Goal: Transaction & Acquisition: Purchase product/service

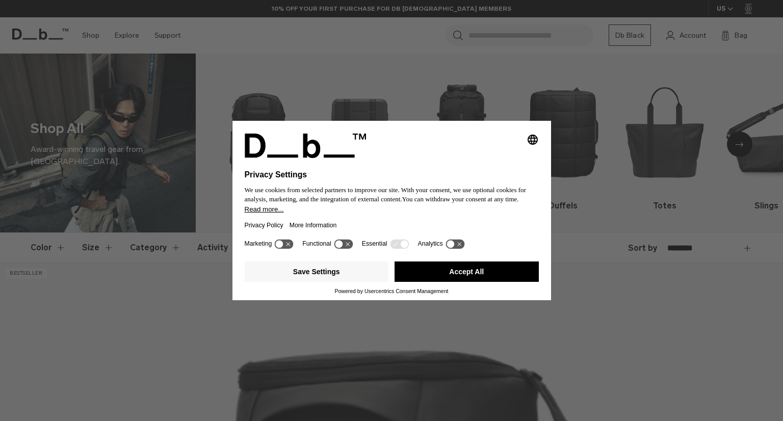
click at [451, 273] on button "Accept All" at bounding box center [467, 272] width 144 height 20
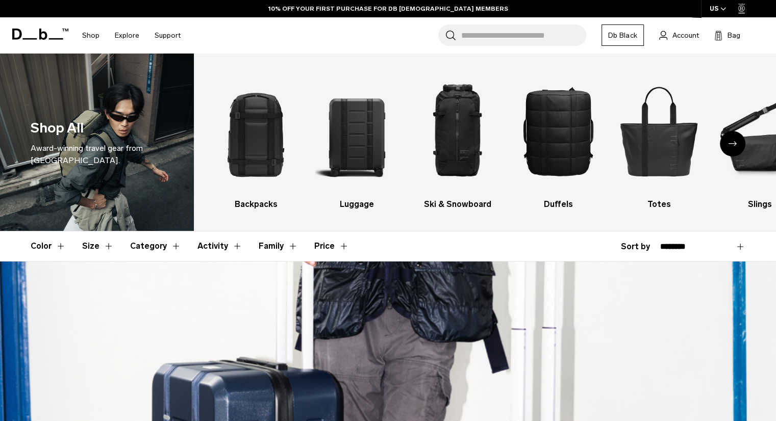
click at [736, 147] on div "Next slide" at bounding box center [733, 144] width 26 height 26
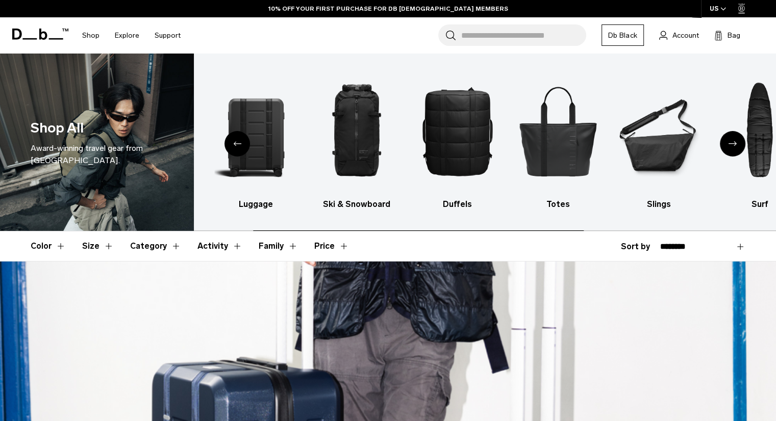
click at [736, 147] on div "Next slide" at bounding box center [733, 144] width 26 height 26
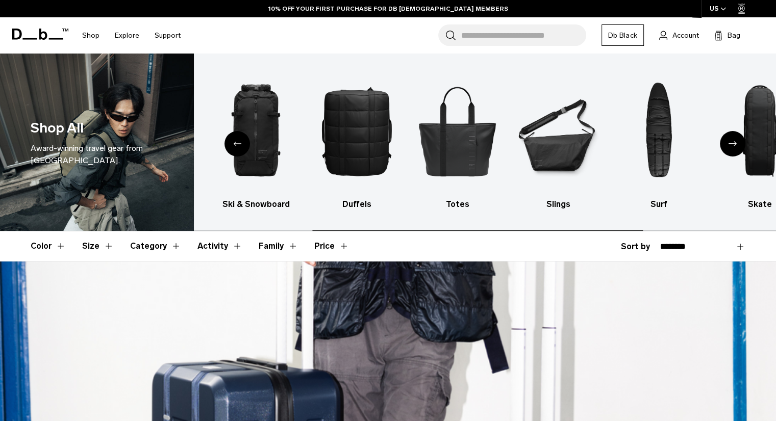
click at [736, 147] on div "Next slide" at bounding box center [733, 144] width 26 height 26
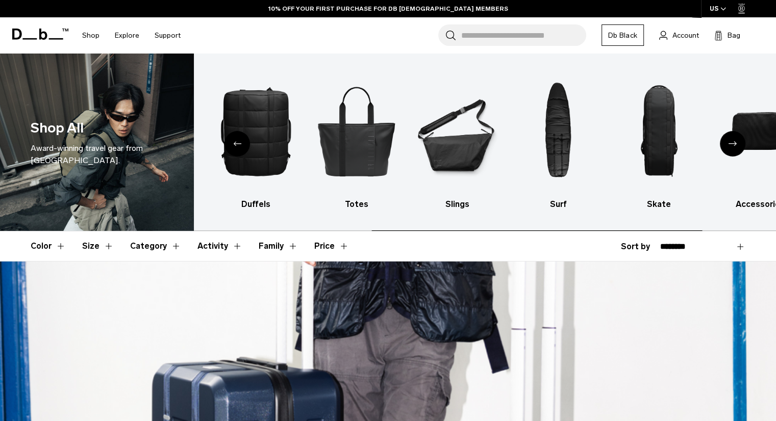
click at [736, 147] on div "Next slide" at bounding box center [733, 144] width 26 height 26
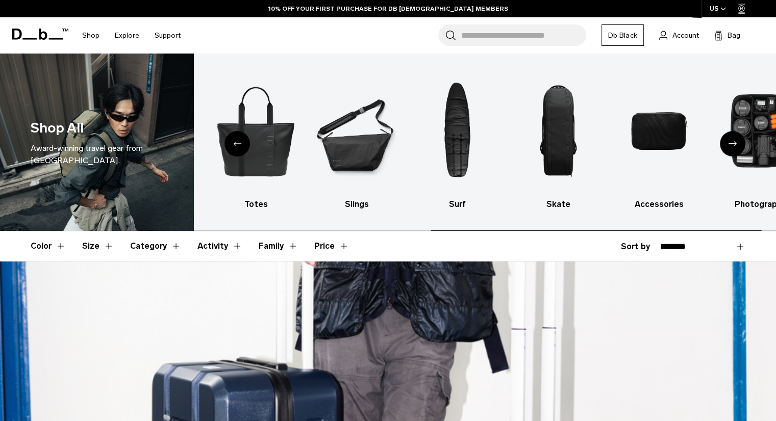
click at [736, 147] on div "Next slide" at bounding box center [733, 144] width 26 height 26
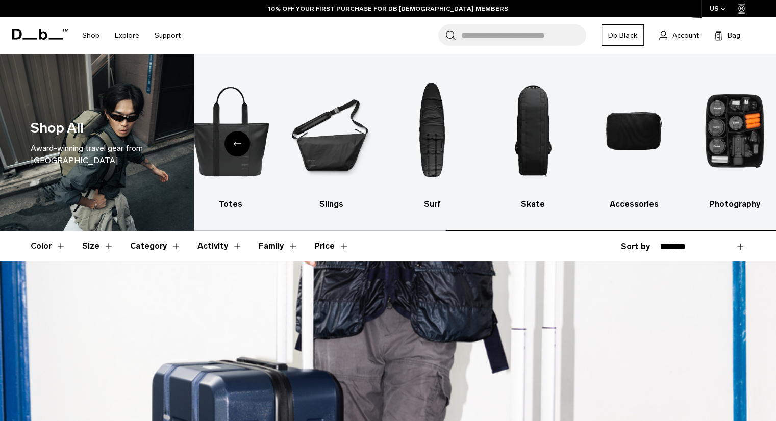
click at [736, 147] on img "10 / 10" at bounding box center [734, 131] width 83 height 124
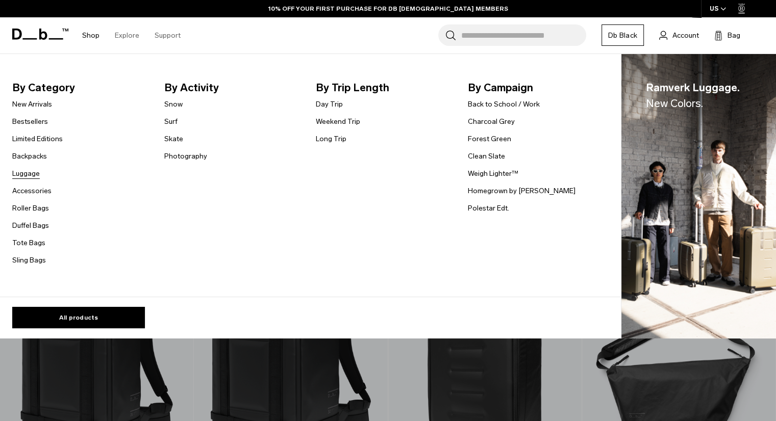
click at [32, 175] on link "Luggage" at bounding box center [26, 173] width 28 height 11
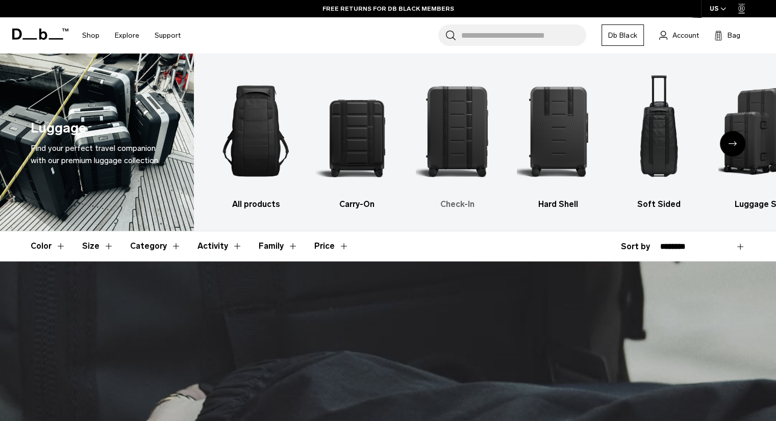
click at [470, 112] on img "3 / 6" at bounding box center [457, 131] width 83 height 124
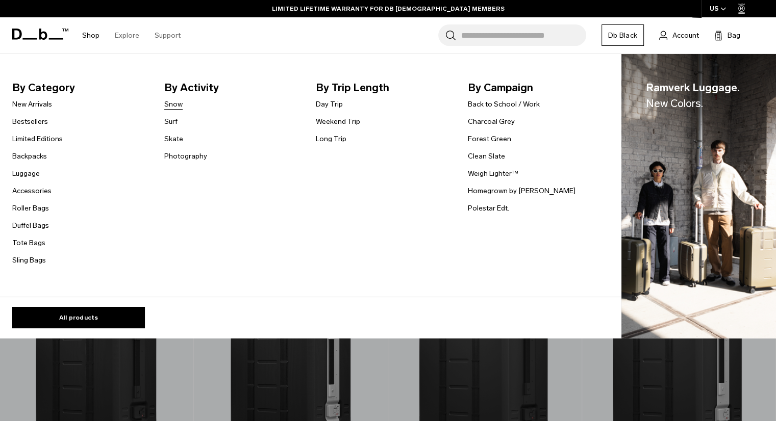
click at [172, 105] on link "Snow" at bounding box center [173, 104] width 18 height 11
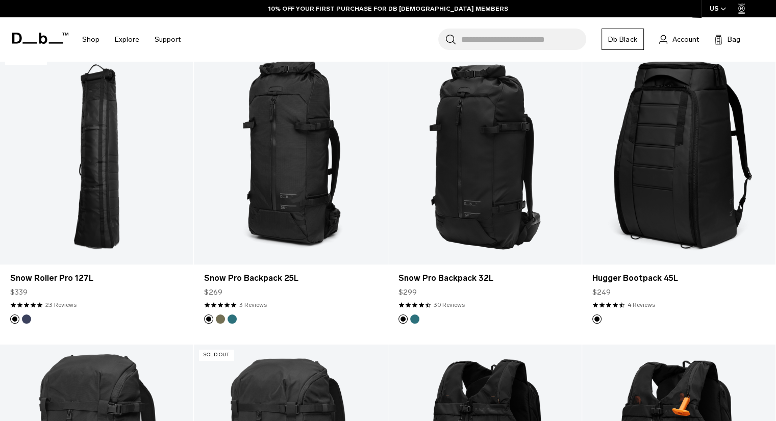
scroll to position [204, 0]
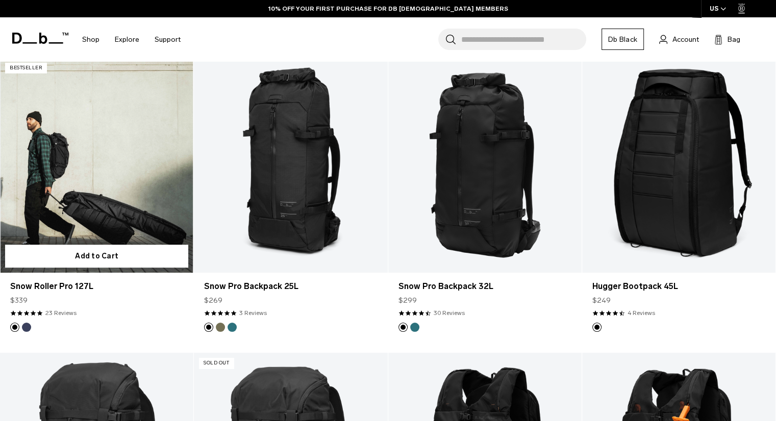
click at [92, 192] on link "Snow Roller Pro 127L" at bounding box center [96, 165] width 193 height 215
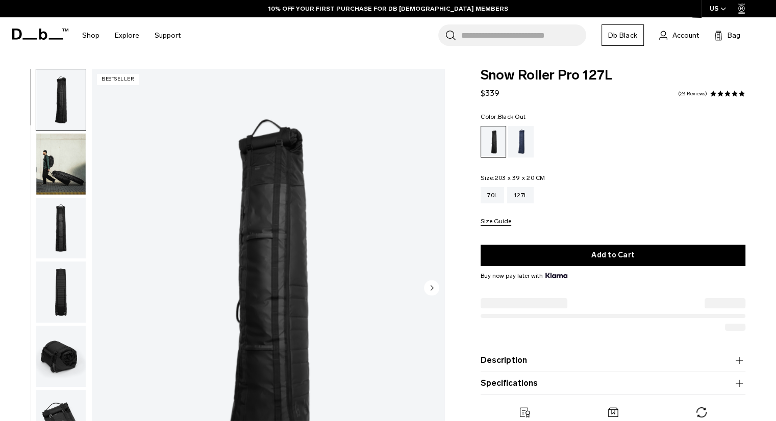
click at [46, 239] on img "button" at bounding box center [60, 228] width 49 height 61
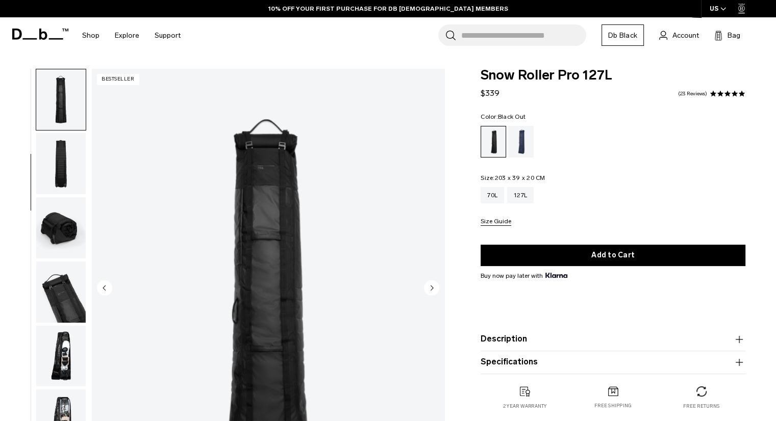
click at [58, 239] on img "button" at bounding box center [60, 227] width 49 height 61
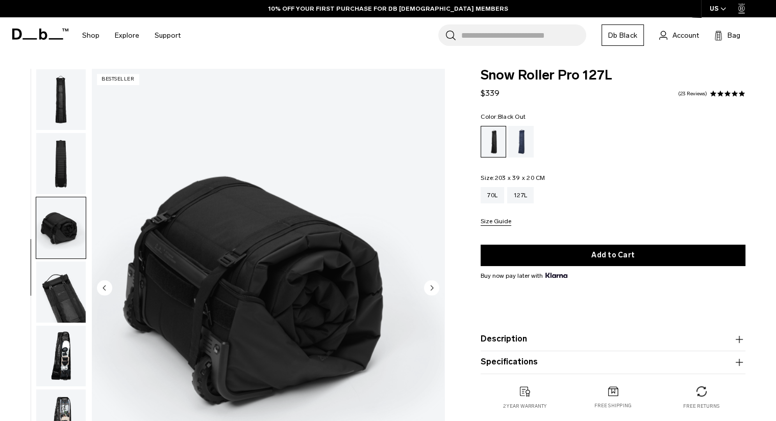
scroll to position [200, 0]
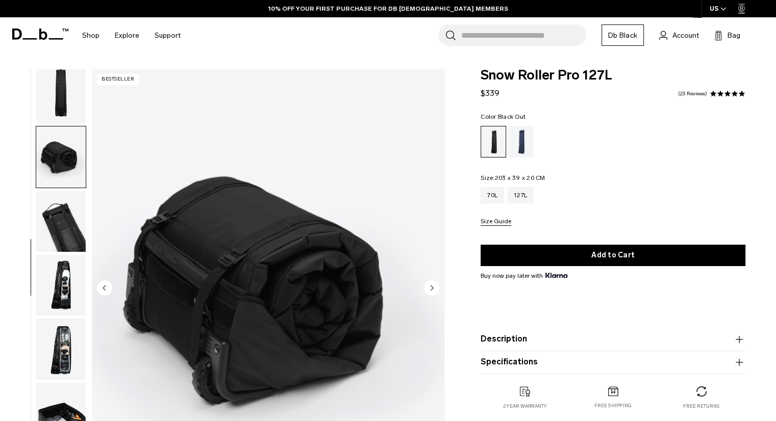
click at [60, 236] on img "button" at bounding box center [60, 221] width 49 height 61
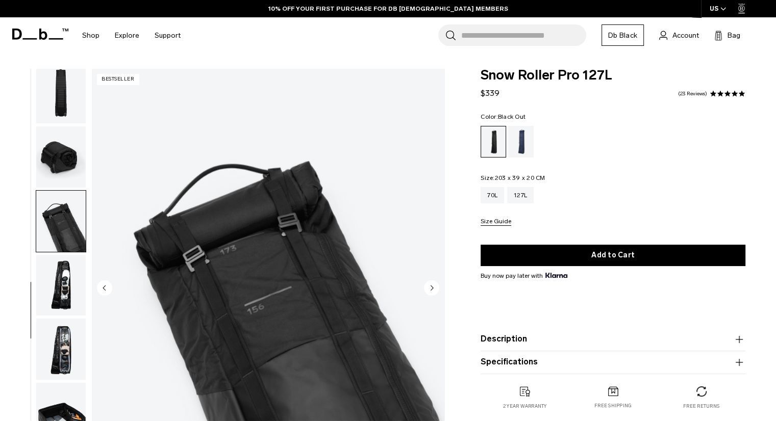
click at [59, 278] on img "button" at bounding box center [60, 285] width 49 height 61
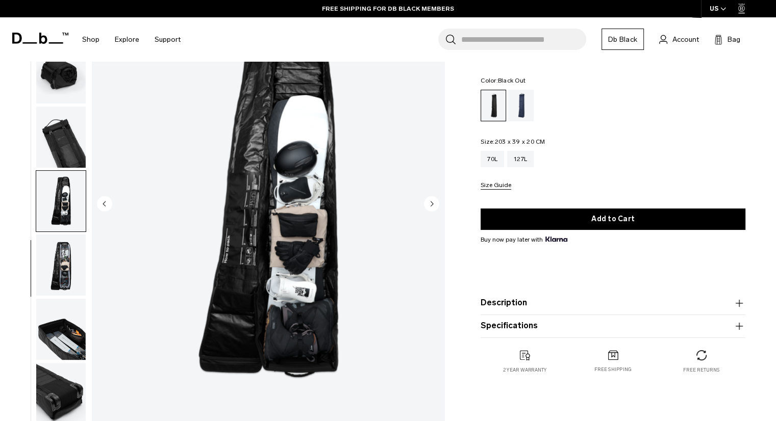
scroll to position [75, 0]
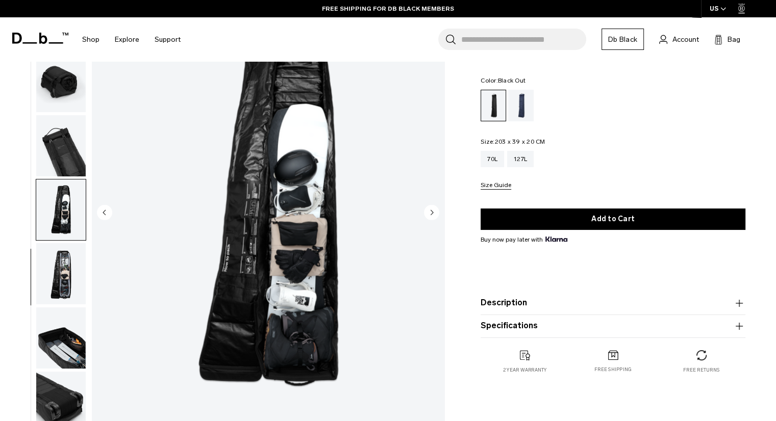
click at [57, 274] on img "button" at bounding box center [60, 273] width 49 height 61
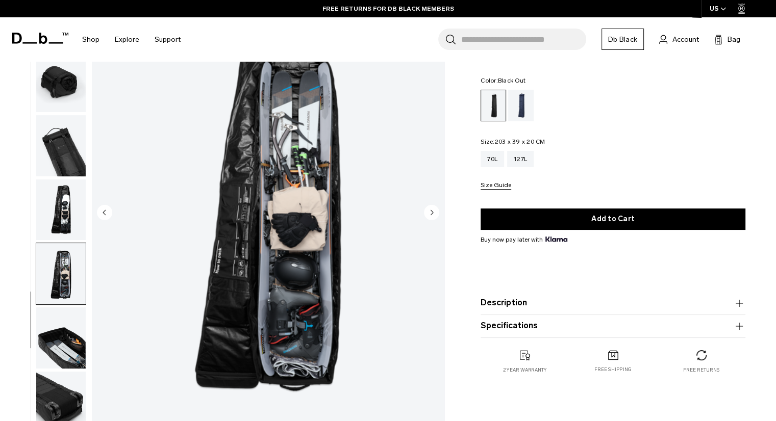
click at [56, 329] on img "button" at bounding box center [60, 338] width 49 height 61
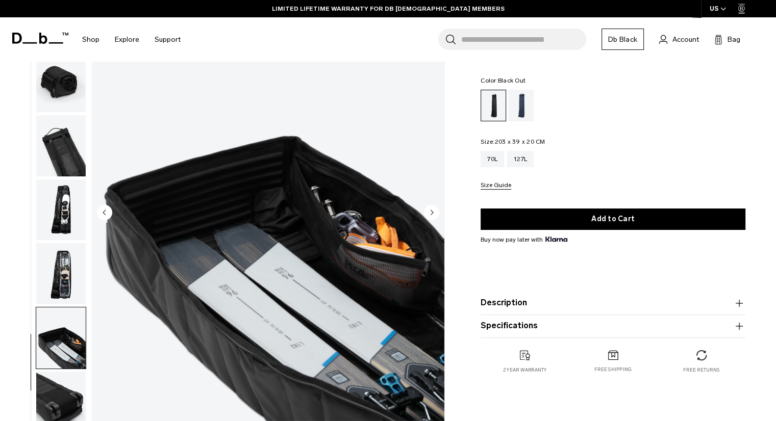
click at [60, 394] on img "button" at bounding box center [60, 402] width 49 height 61
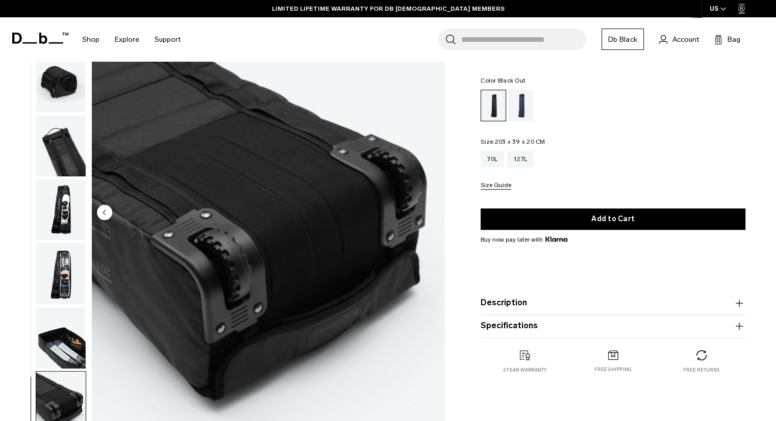
click at [64, 352] on img "button" at bounding box center [60, 338] width 49 height 61
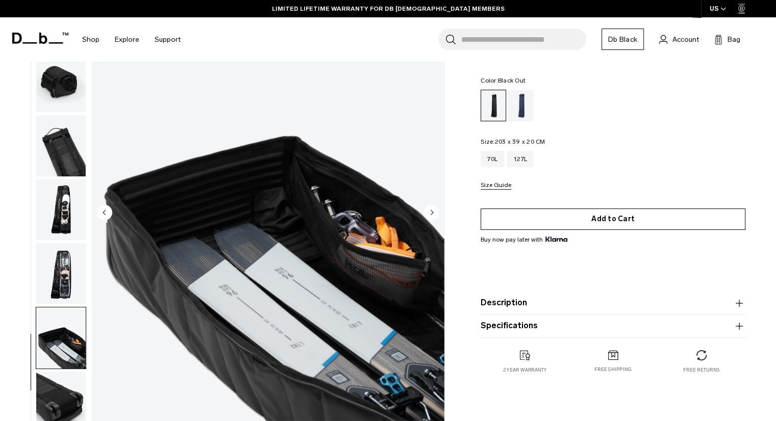
click at [565, 213] on button "Add to Cart" at bounding box center [612, 219] width 265 height 21
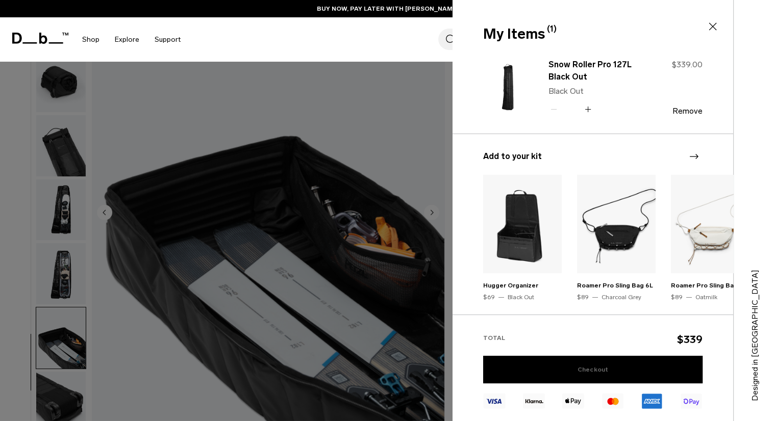
click at [558, 366] on link "Checkout" at bounding box center [592, 370] width 219 height 28
